Goal: Check status: Check status

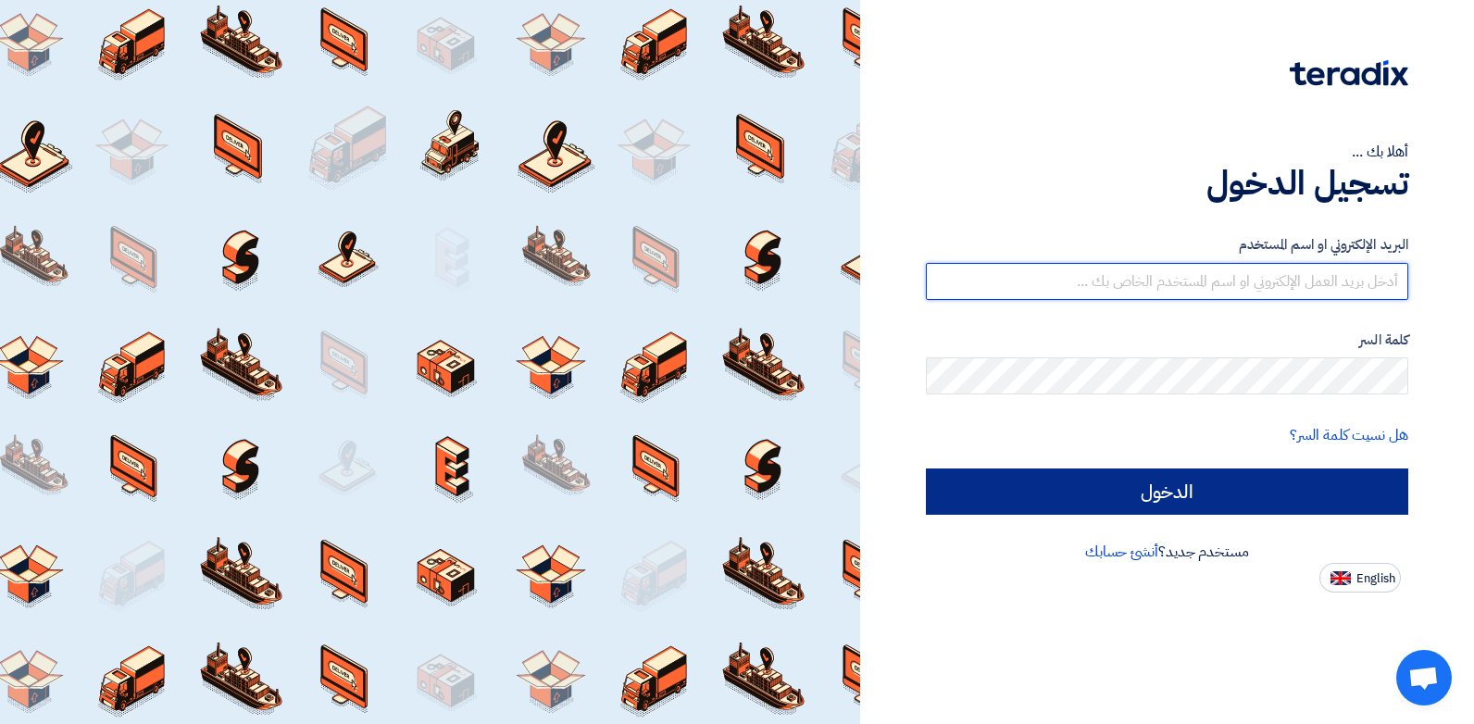
type input "[PERSON_NAME][EMAIL_ADDRESS][DOMAIN_NAME]"
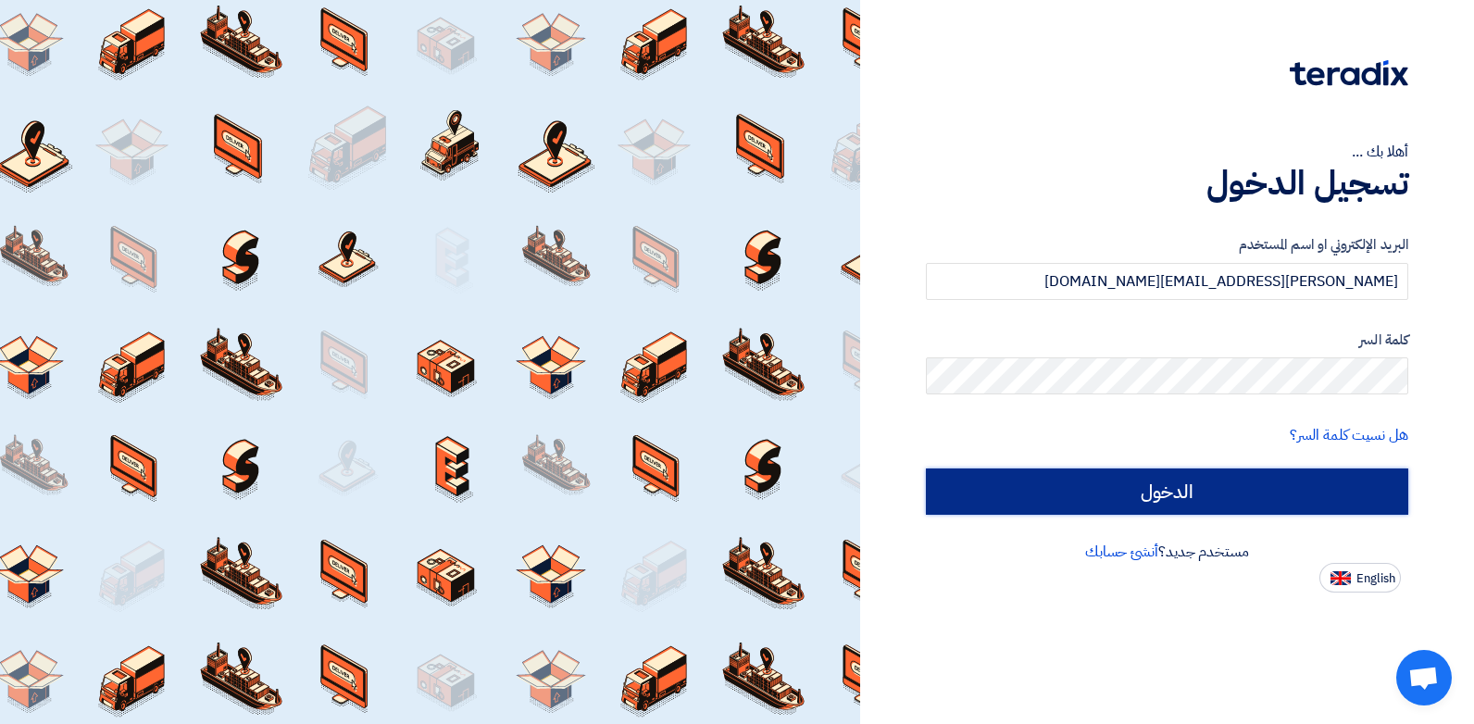
click at [1045, 505] on input "الدخول" at bounding box center [1167, 491] width 482 height 46
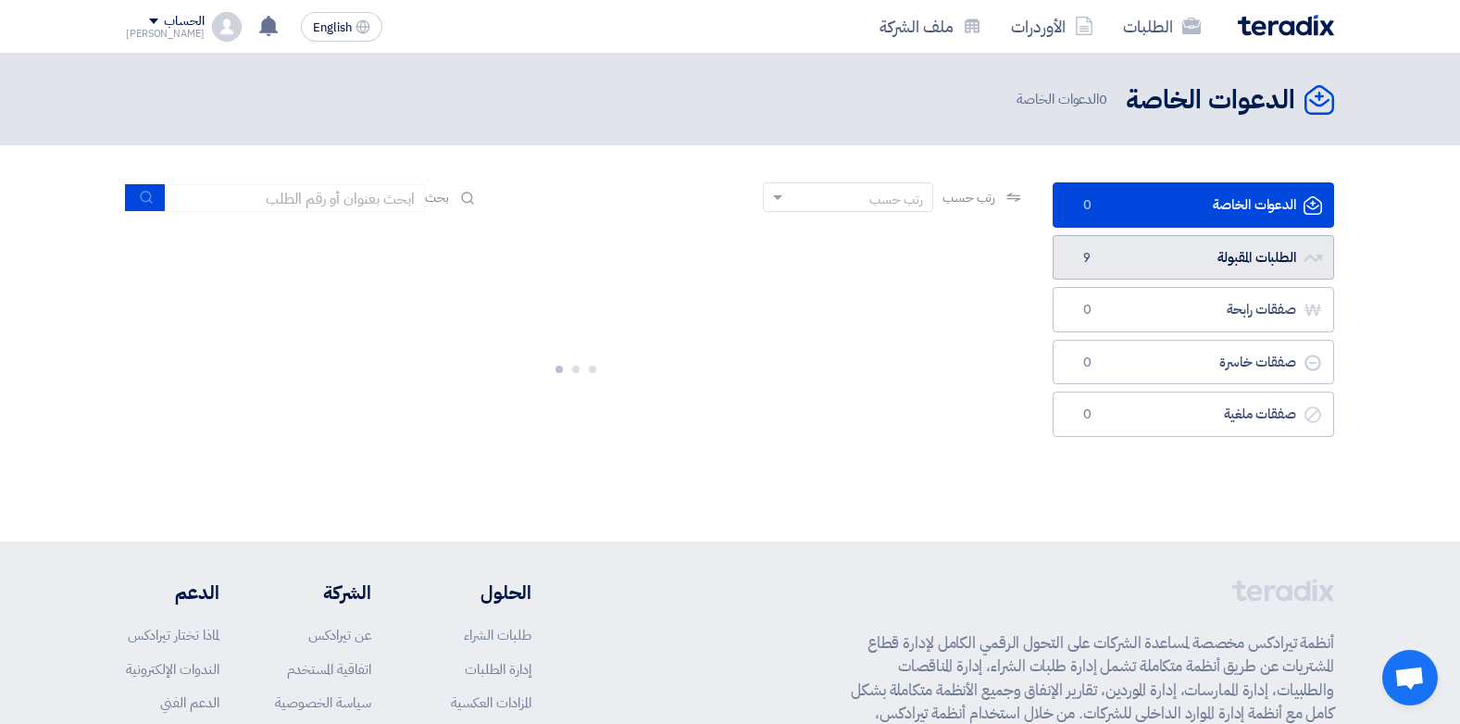
click at [1103, 243] on link "الطلبات المقبولة الطلبات المقبولة 9" at bounding box center [1193, 257] width 281 height 45
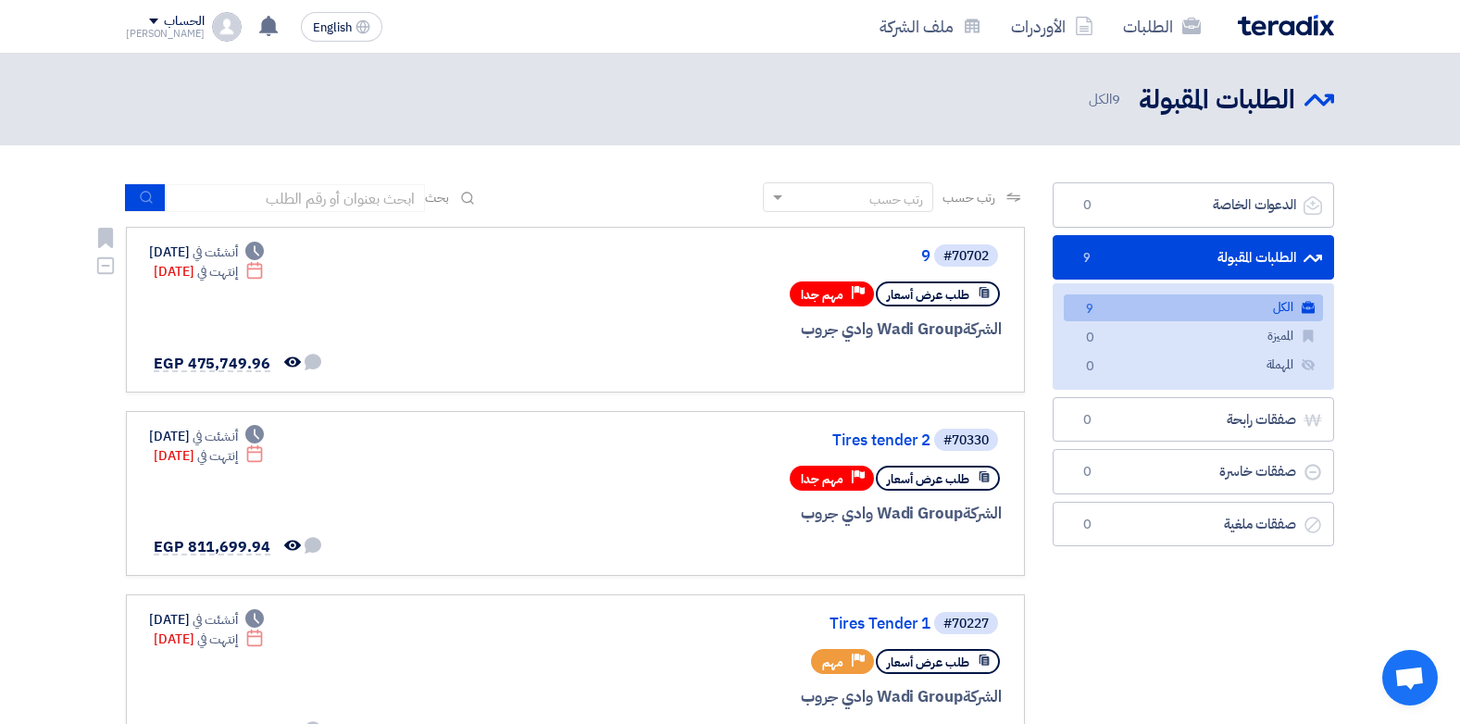
click at [929, 246] on div "#70702 9" at bounding box center [778, 256] width 445 height 26
click at [926, 251] on link "9" at bounding box center [745, 256] width 370 height 17
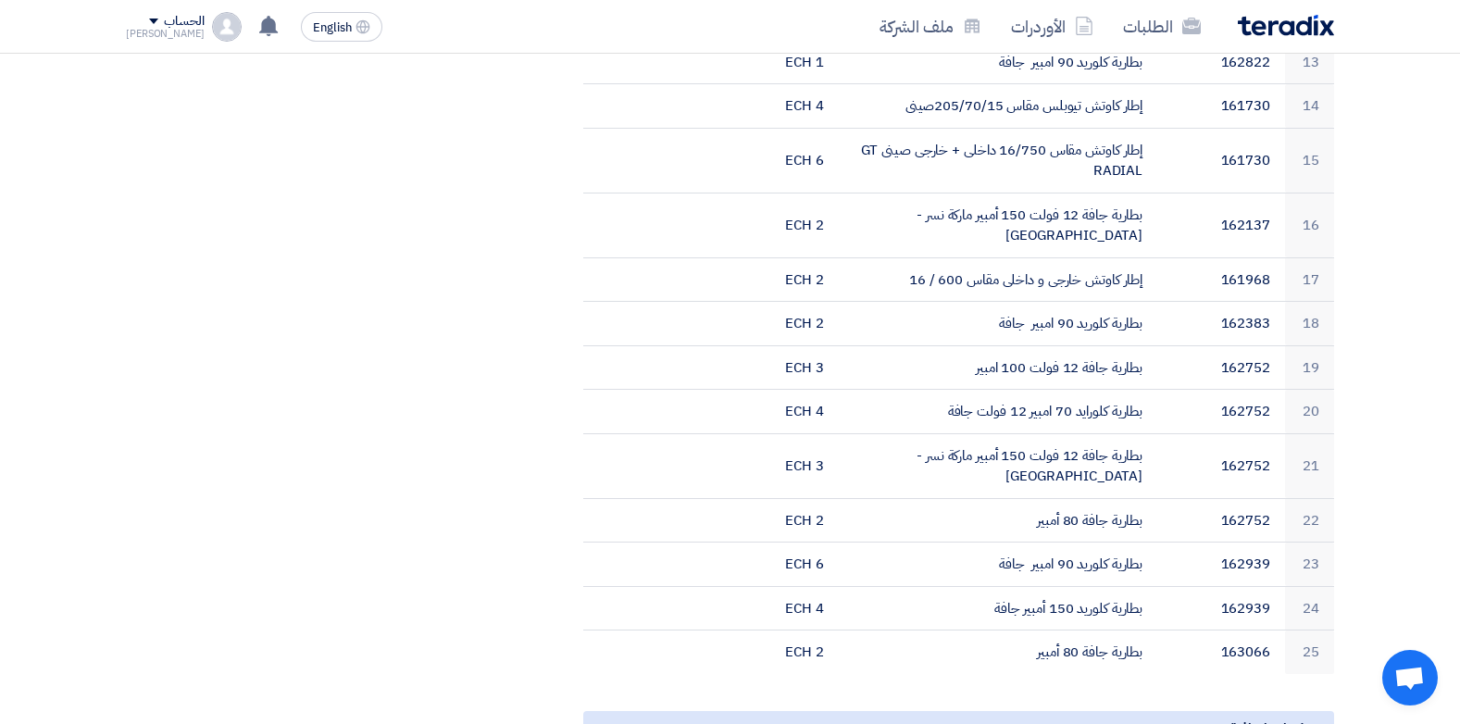
scroll to position [1481, 0]
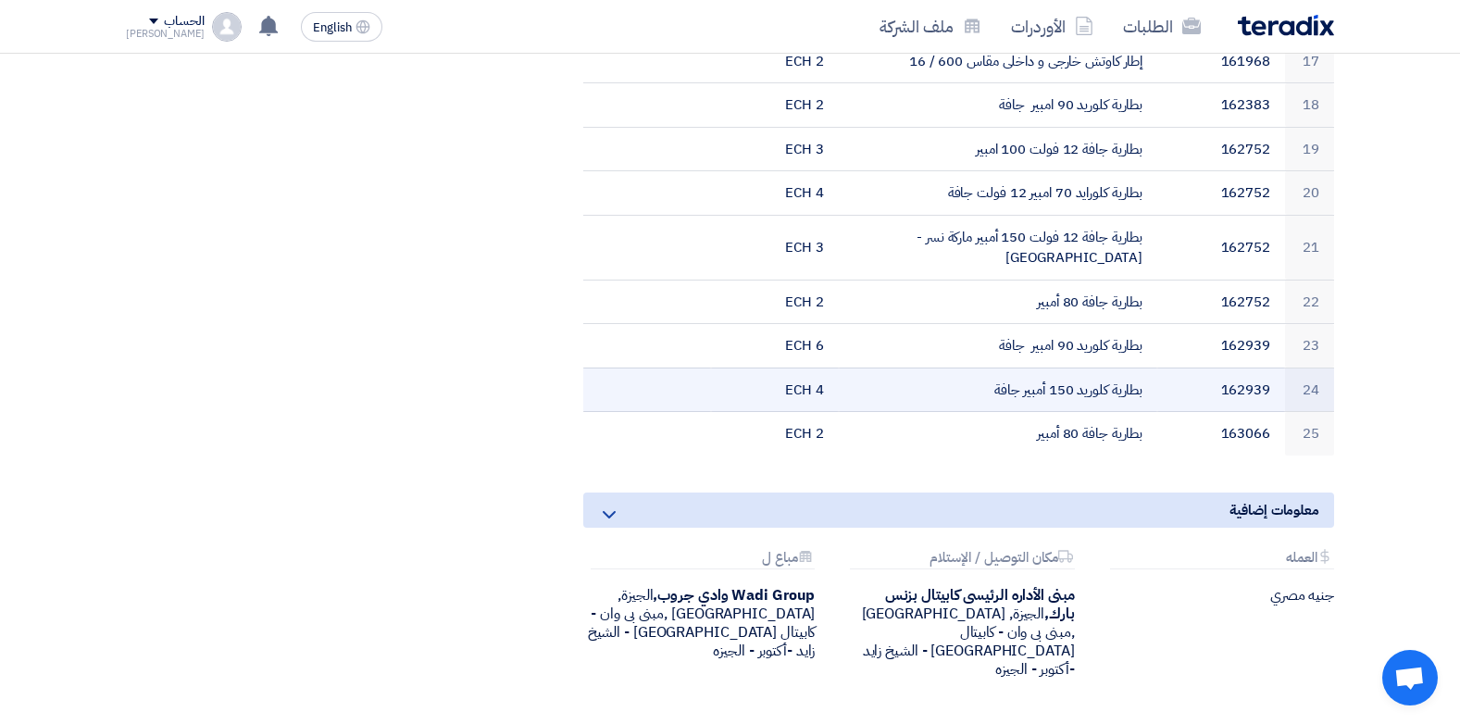
click at [1144, 368] on td "بطارية كلوريد 150 أمبير جافة" at bounding box center [998, 390] width 319 height 44
click at [1049, 368] on td "بطارية كلوريد 150 أمبير جافة" at bounding box center [998, 390] width 319 height 44
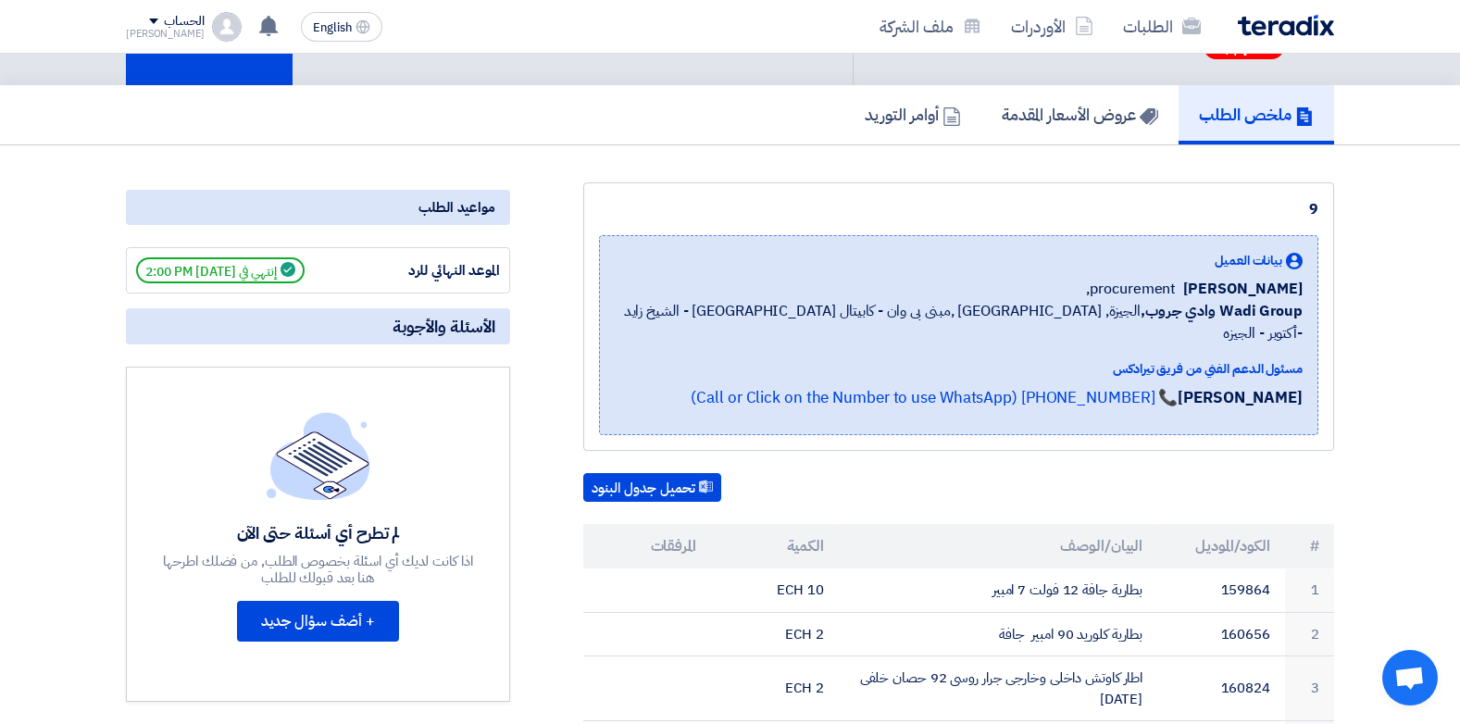
scroll to position [0, 0]
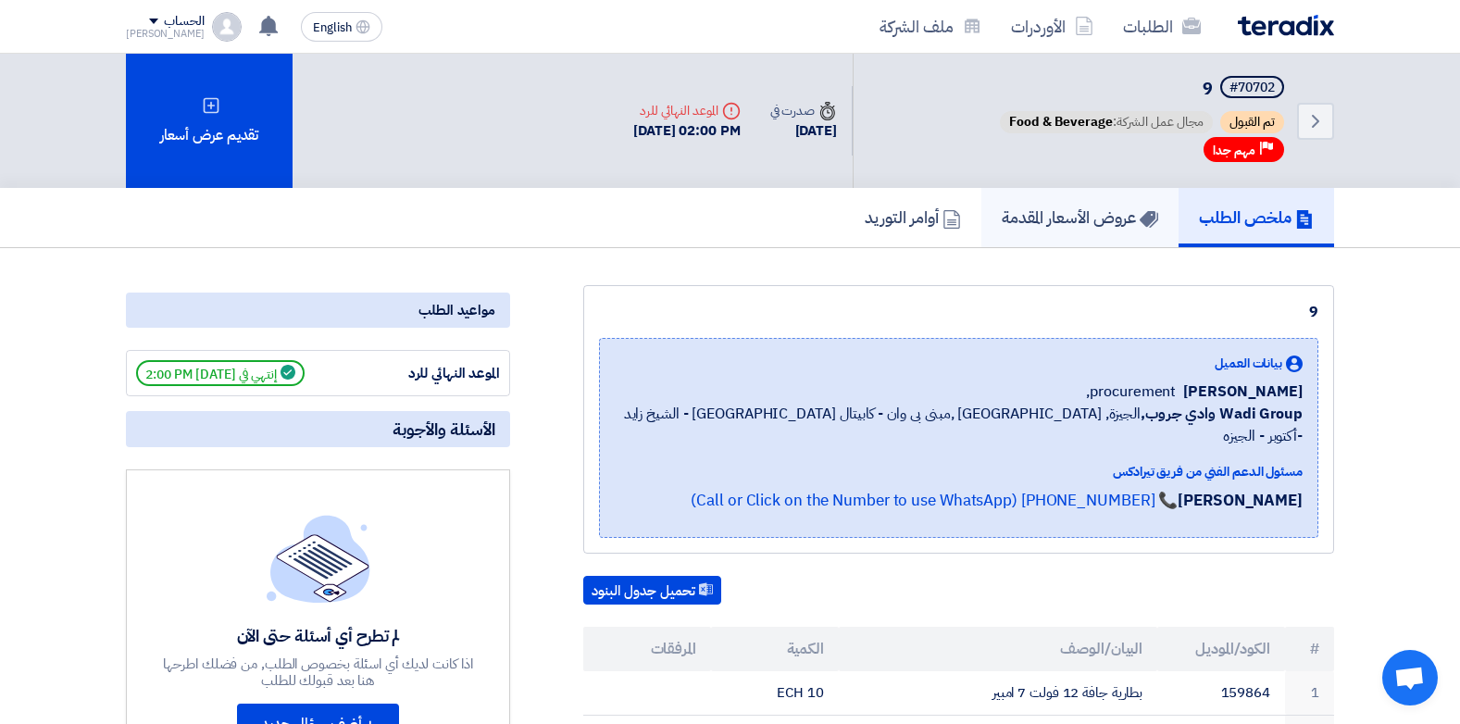
click at [1082, 211] on h5 "عروض الأسعار المقدمة" at bounding box center [1080, 216] width 156 height 21
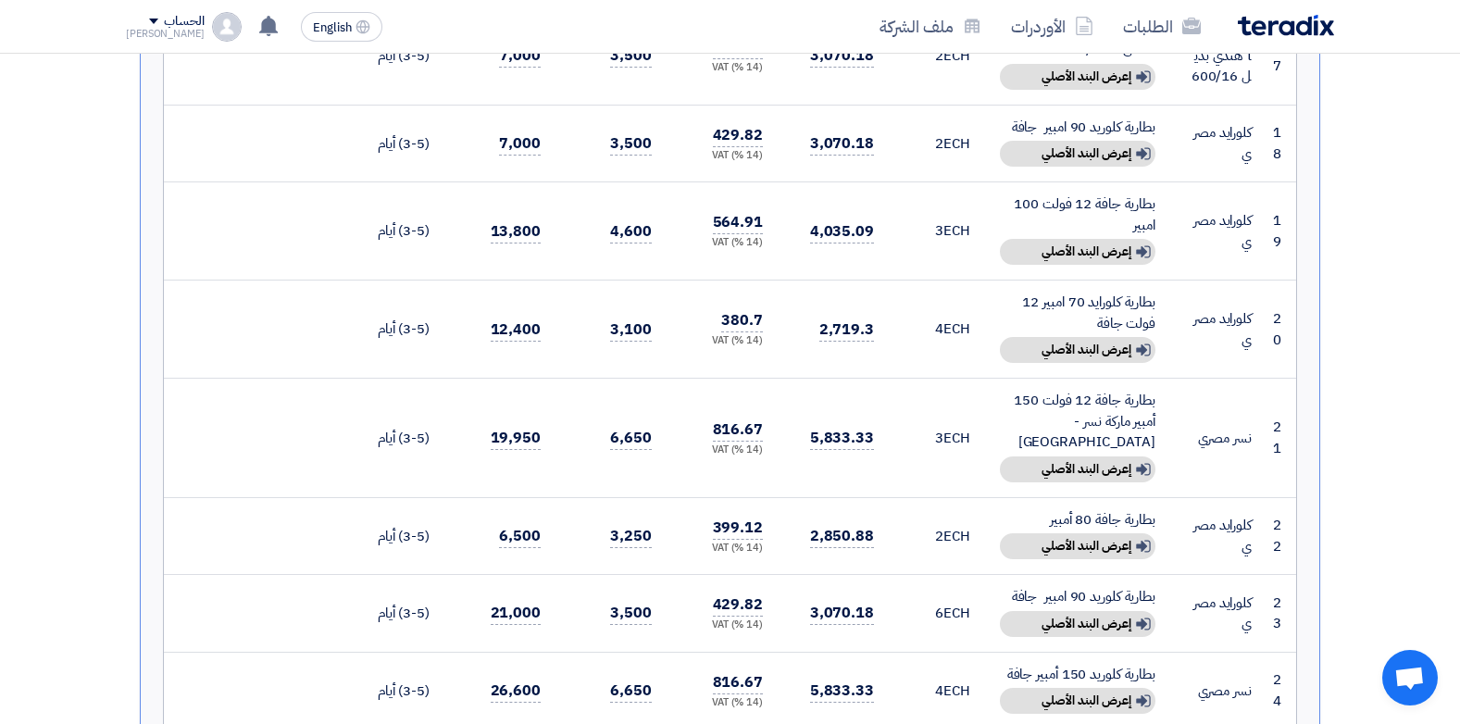
scroll to position [2500, 0]
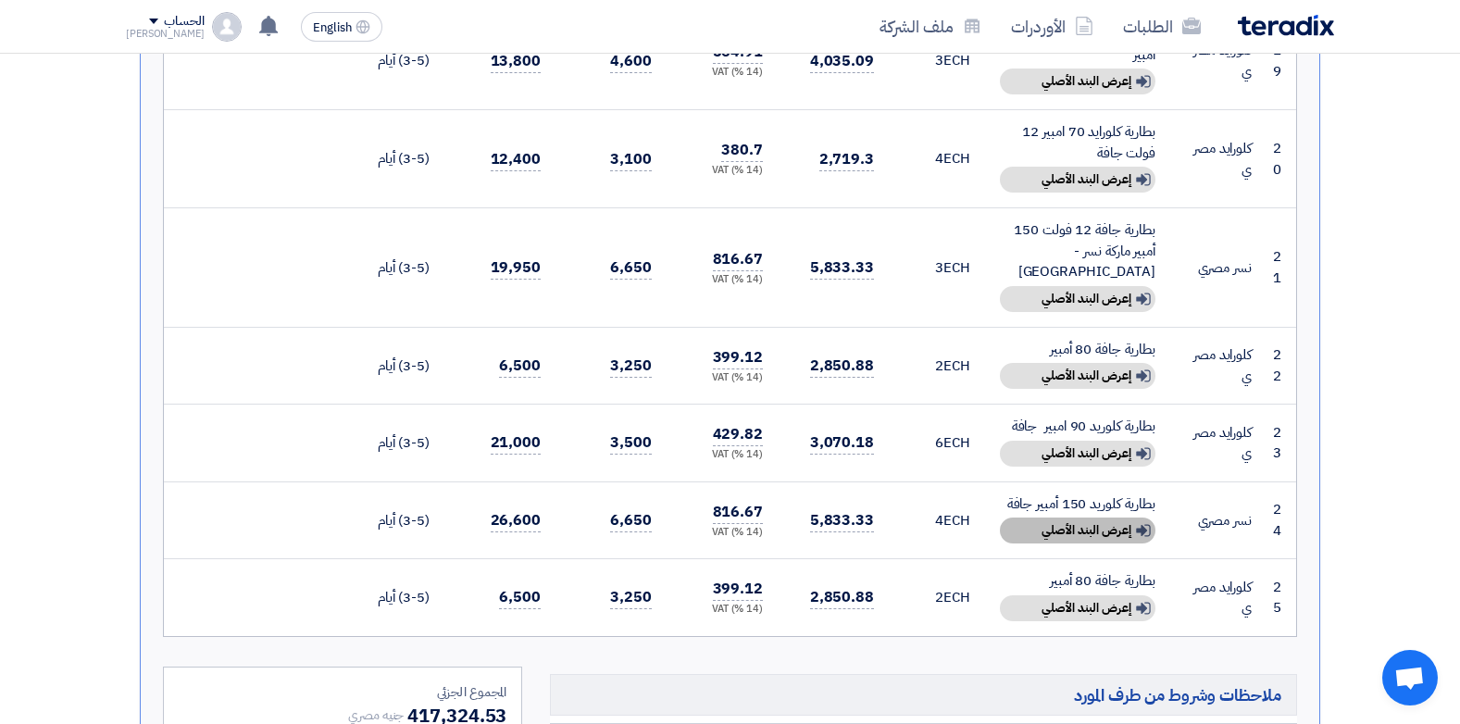
click at [1092, 518] on div "Show details إعرض البند الأصلي" at bounding box center [1078, 531] width 156 height 26
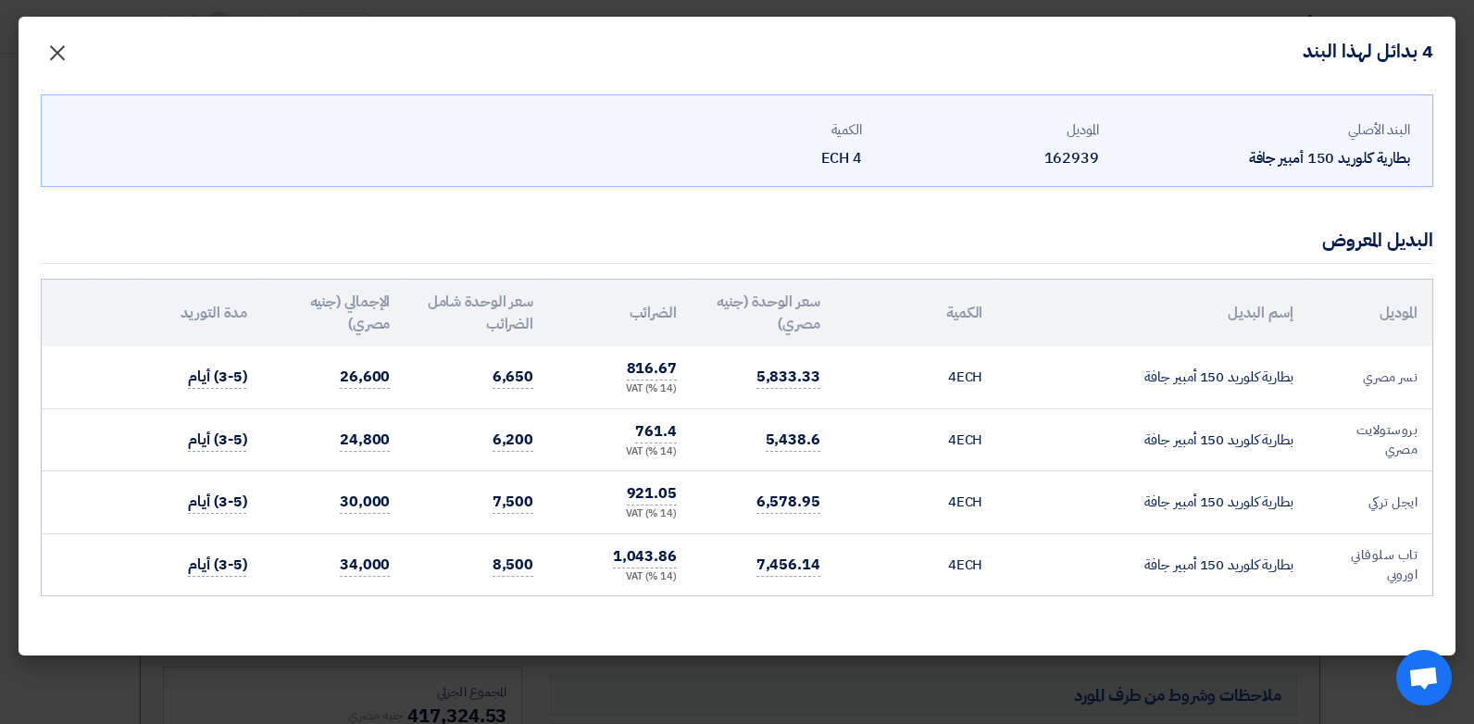
click at [61, 59] on span "×" at bounding box center [57, 52] width 22 height 56
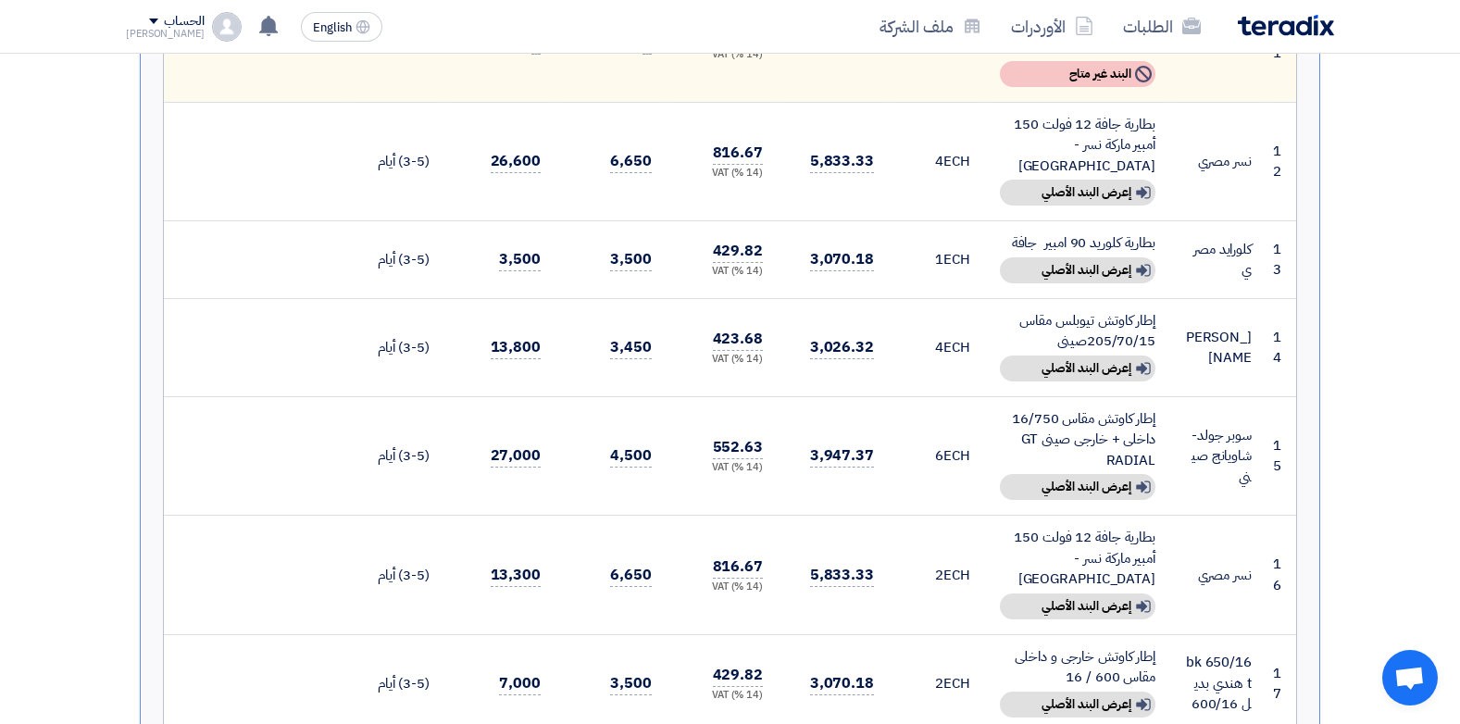
scroll to position [1481, 0]
